Goal: Task Accomplishment & Management: Complete application form

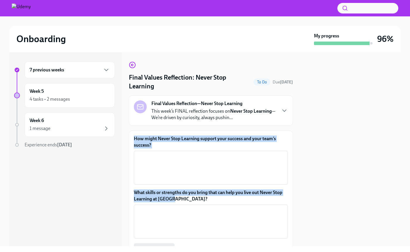
drag, startPoint x: 179, startPoint y: 200, endPoint x: 134, endPoint y: 136, distance: 77.7
click at [134, 136] on div "How might Never Stop Learning support your success and your team’s success? x ​…" at bounding box center [211, 204] width 164 height 147
copy div "How might Never Stop Learning support your success and your team’s success? ​ W…"
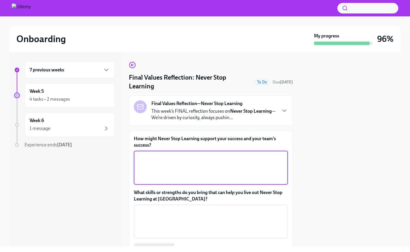
click at [157, 163] on textarea "How might Never Stop Learning support your success and your team’s success?" at bounding box center [210, 168] width 147 height 28
paste textarea "Never Stop Learning helps me and my team stay ahead in a constantly evolving di…"
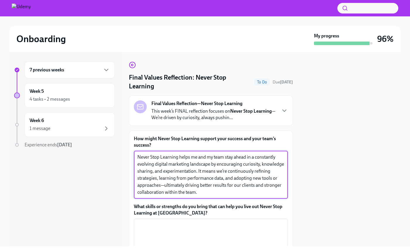
click at [182, 186] on textarea "Never Stop Learning helps me and my team stay ahead in a constantly evolving di…" at bounding box center [210, 175] width 147 height 42
click at [181, 186] on textarea "Never Stop Learning helps me and my team stay ahead in a constantly evolving di…" at bounding box center [210, 175] width 147 height 42
type textarea "Never Stop Learning helps me and my team stay ahead in a constantly evolving di…"
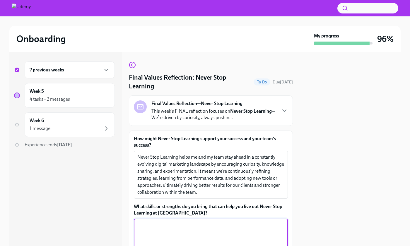
click at [167, 225] on textarea "What skills or strengths do you bring that can help you live out Never Stop Lea…" at bounding box center [210, 236] width 147 height 28
paste textarea "I bring a naturally curious mindset, a track record of quickly mastering new pl…"
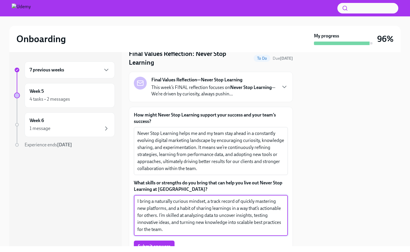
scroll to position [34, 0]
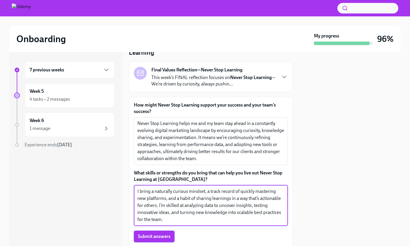
type textarea "I bring a naturally curious mindset, a track record of quickly mastering new pl…"
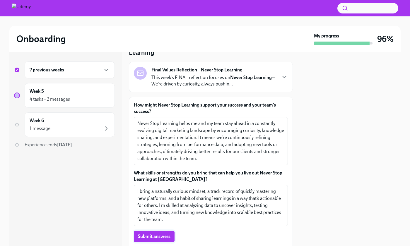
click at [163, 234] on span "Submit answers" at bounding box center [154, 237] width 33 height 6
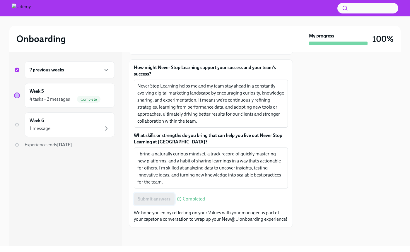
scroll to position [78, 0]
